Goal: Find contact information: Find contact information

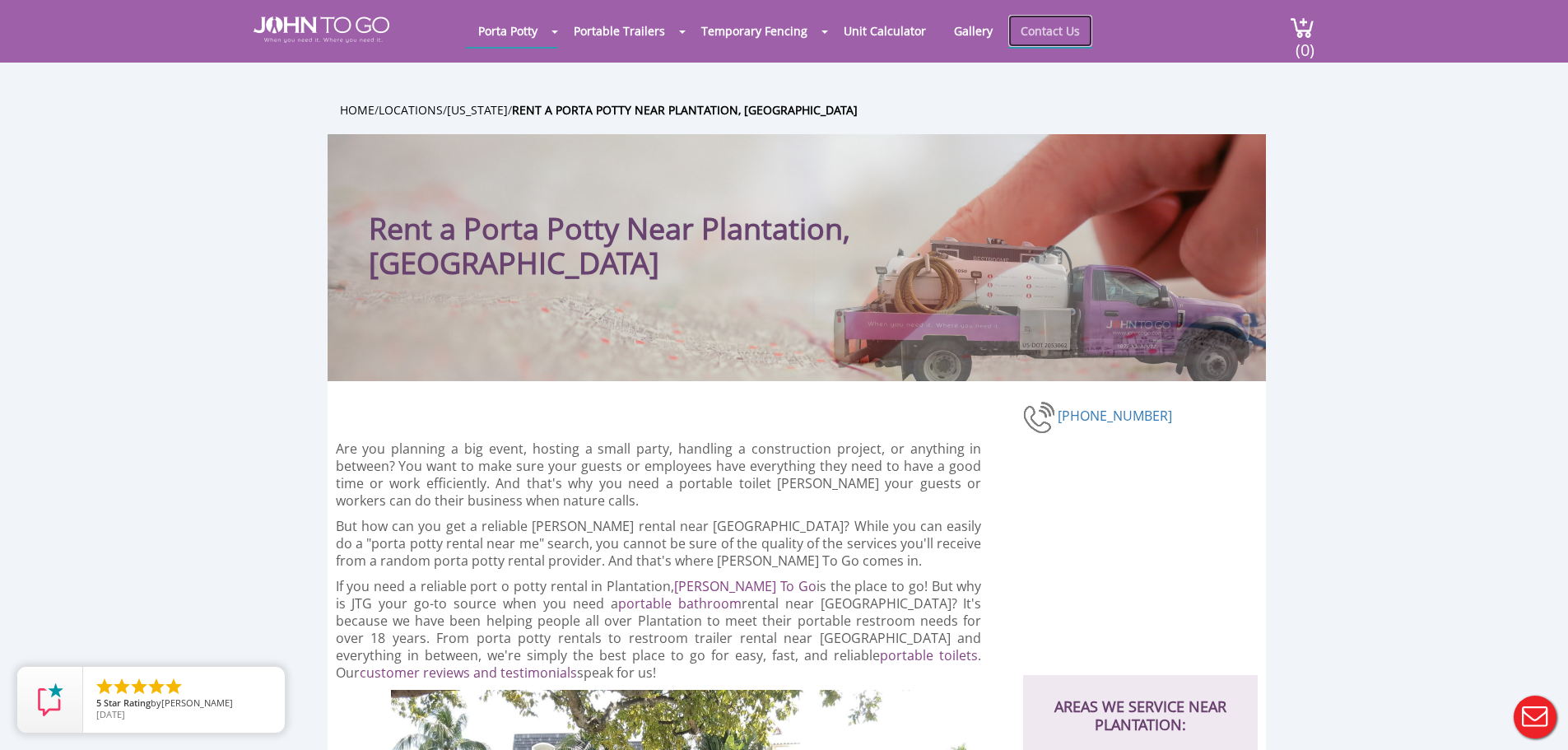
click at [1030, 29] on link "Contact Us" at bounding box center [1051, 31] width 84 height 32
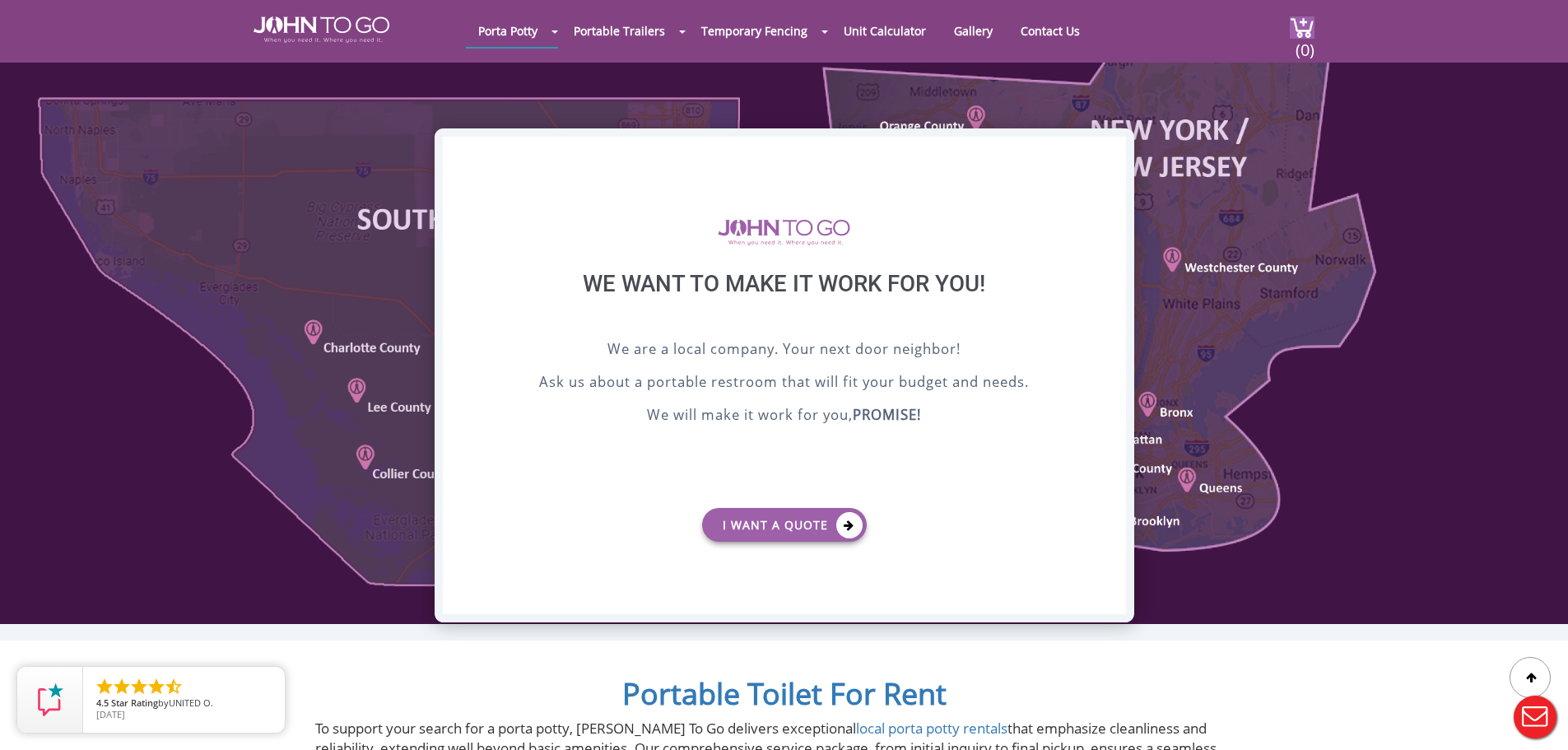
click at [1113, 148] on div "X" at bounding box center [1112, 151] width 25 height 28
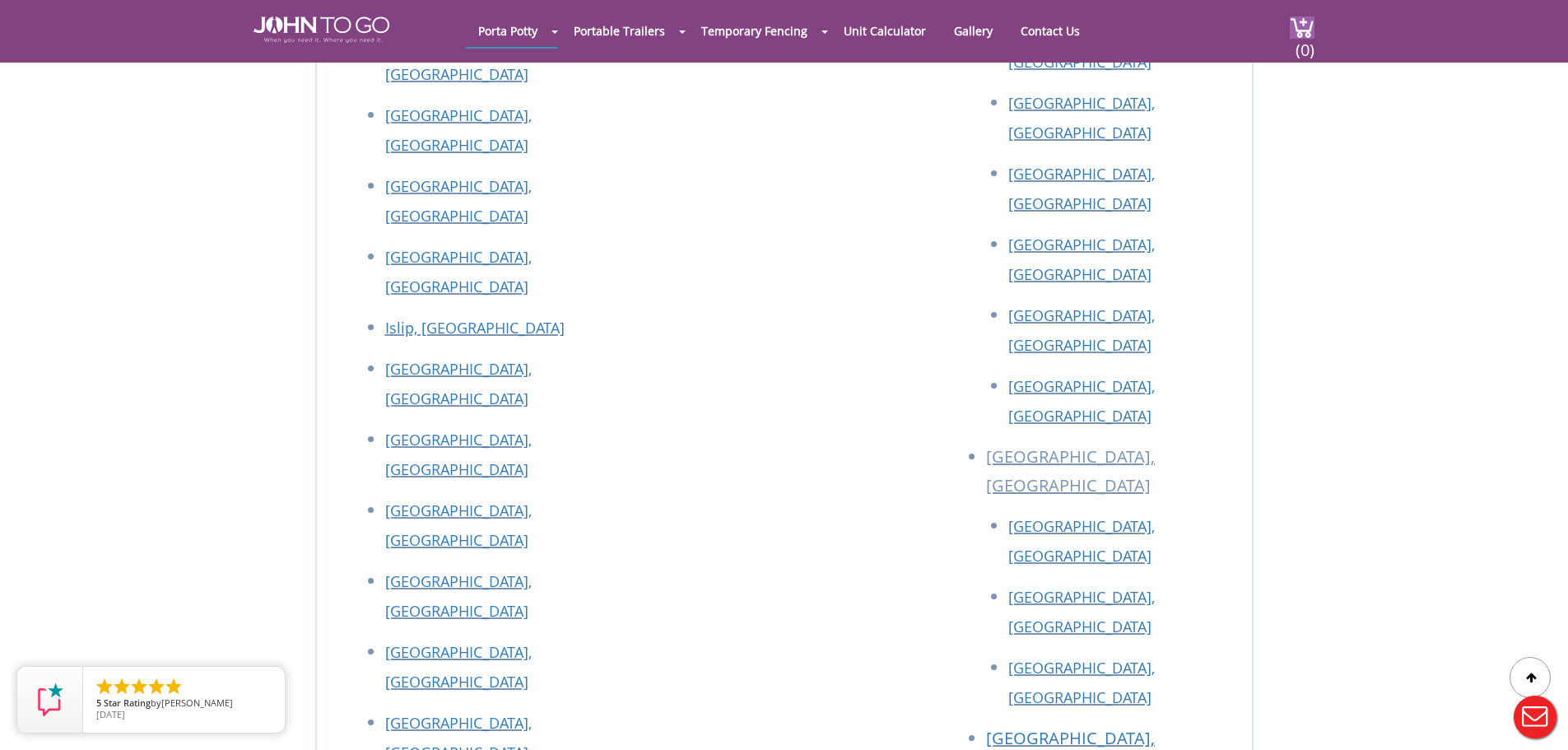
scroll to position [3146, 0]
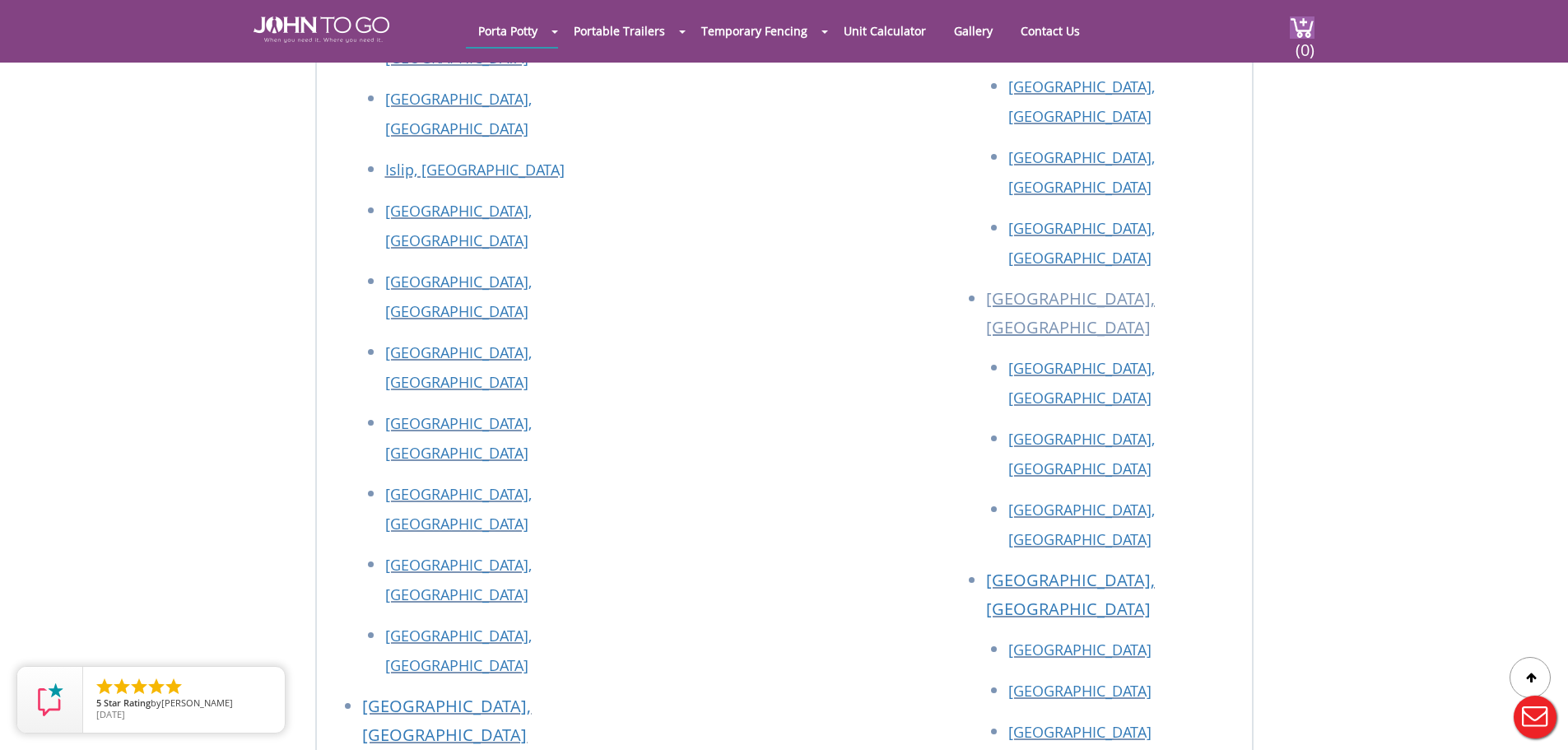
drag, startPoint x: 573, startPoint y: 440, endPoint x: 377, endPoint y: 434, distance: 196.1
copy link "[EMAIL_ADDRESS][DOMAIN_NAME]"
